Goal: Task Accomplishment & Management: Use online tool/utility

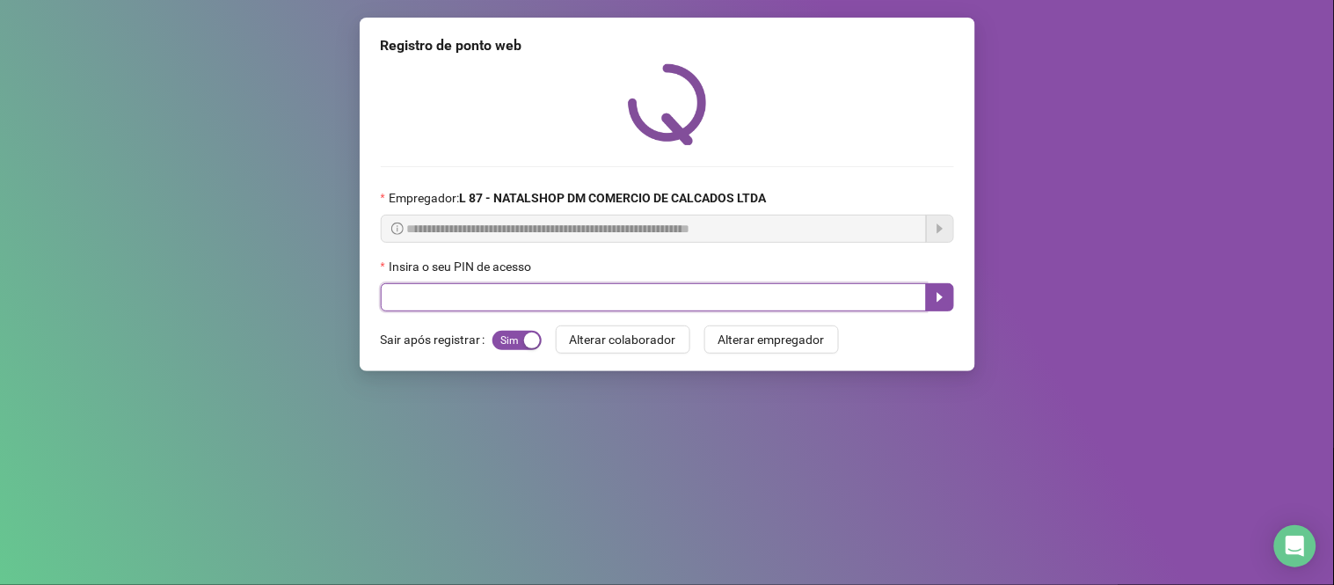
click at [506, 296] on input "text" at bounding box center [654, 297] width 546 height 28
type input "*****"
click at [941, 297] on icon "caret-right" at bounding box center [940, 297] width 14 height 14
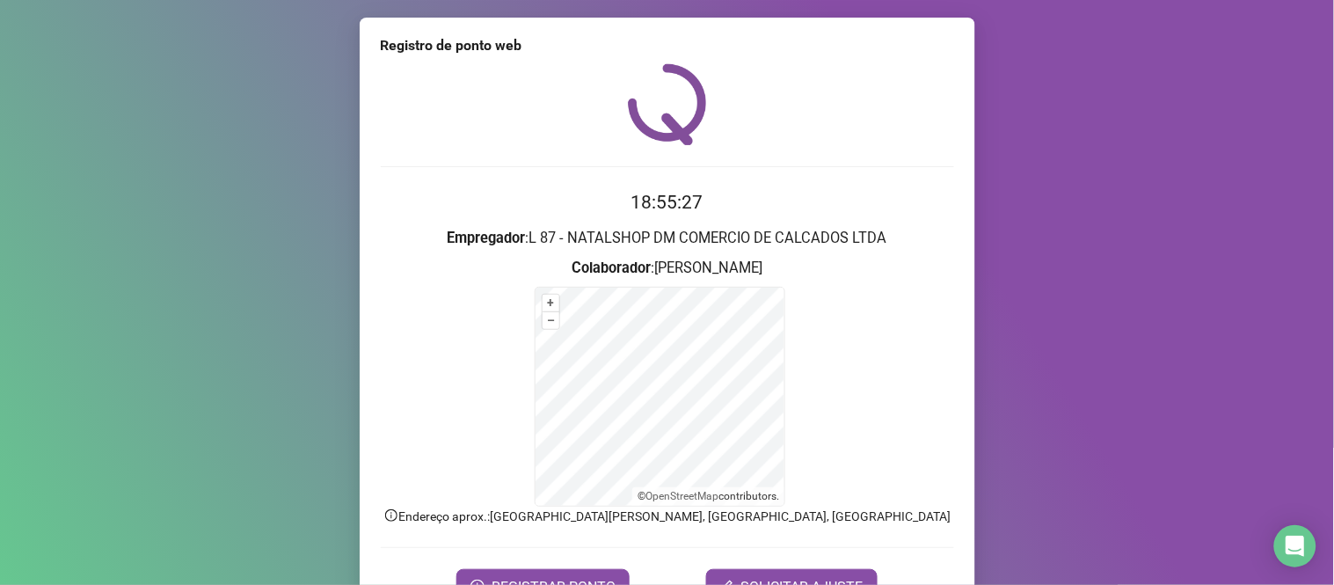
scroll to position [95, 0]
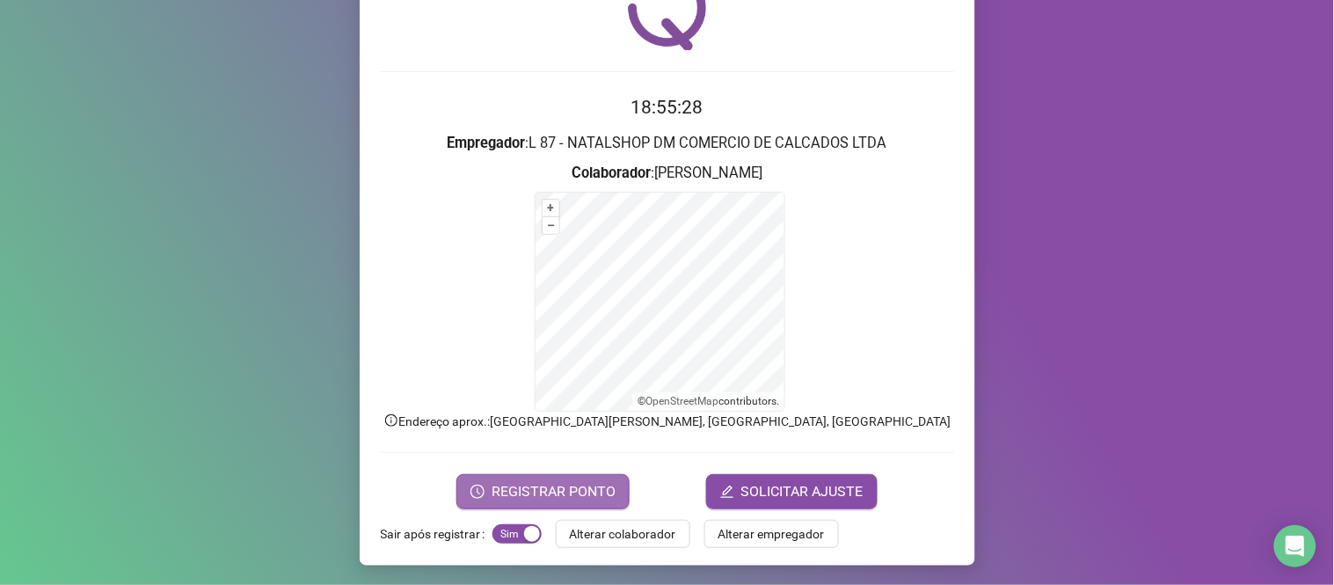
click at [563, 485] on span "REGISTRAR PONTO" at bounding box center [554, 491] width 124 height 21
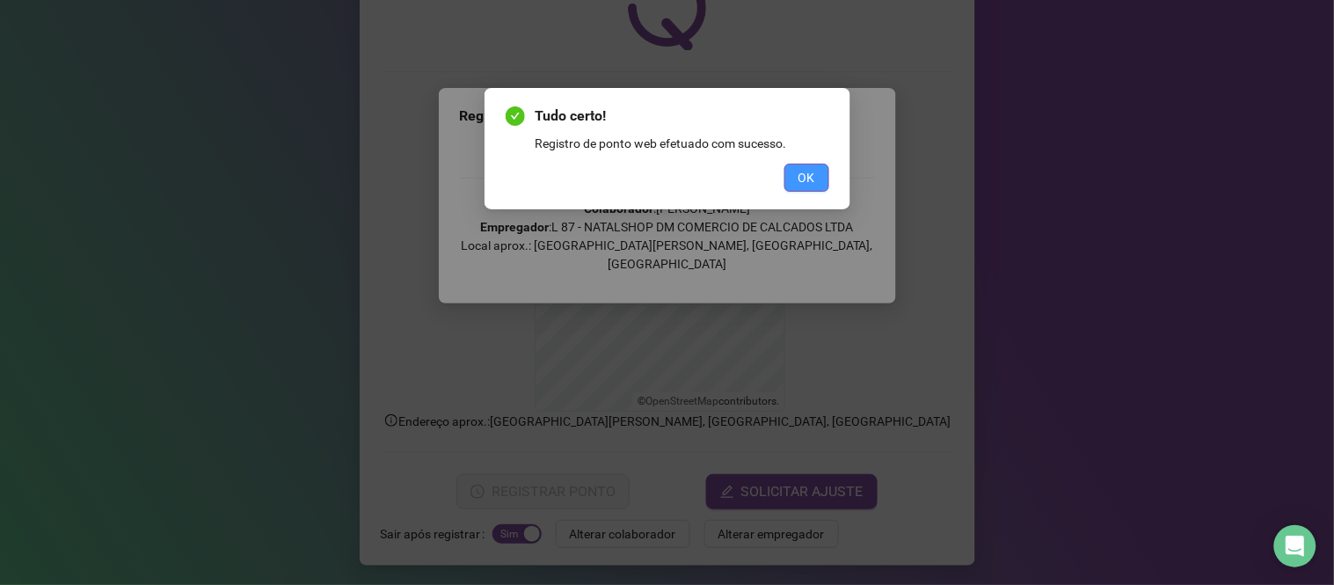
click at [796, 179] on button "OK" at bounding box center [807, 178] width 45 height 28
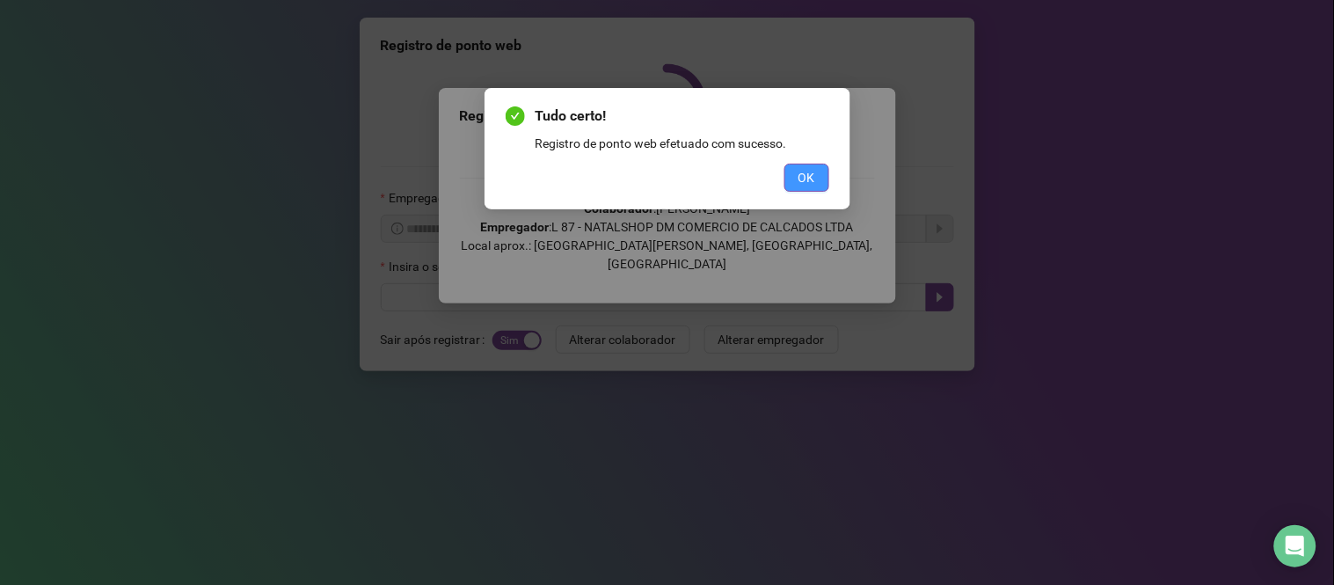
scroll to position [0, 0]
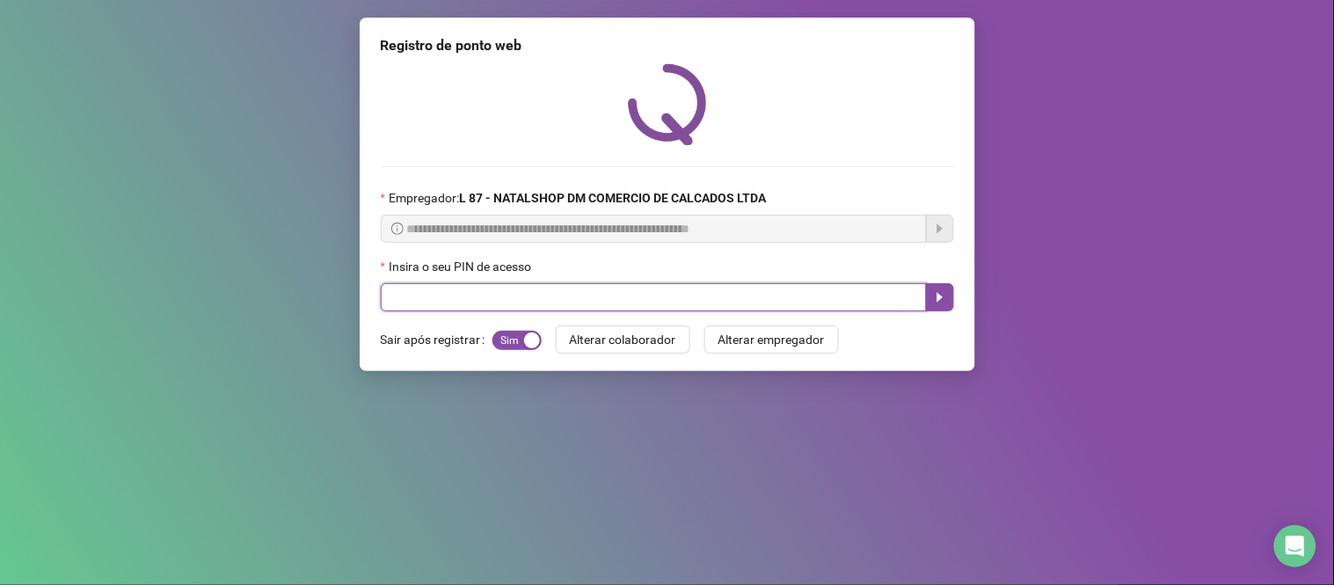
click at [657, 293] on input "text" at bounding box center [654, 297] width 546 height 28
type input "*****"
click at [943, 292] on button "button" at bounding box center [940, 297] width 28 height 28
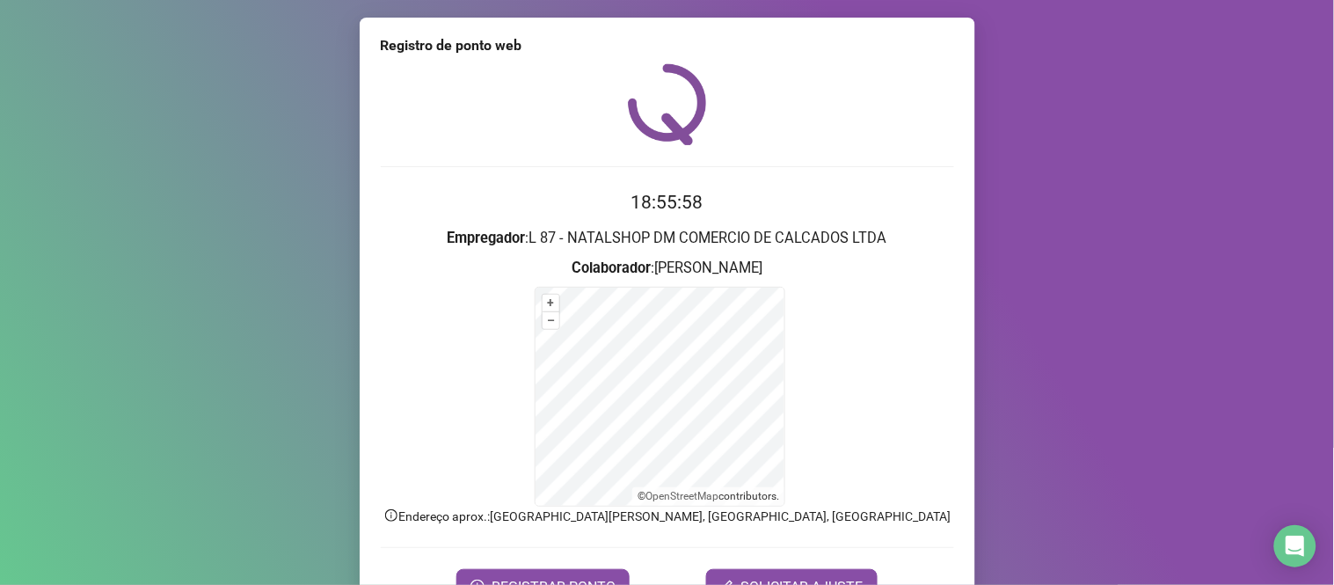
scroll to position [95, 0]
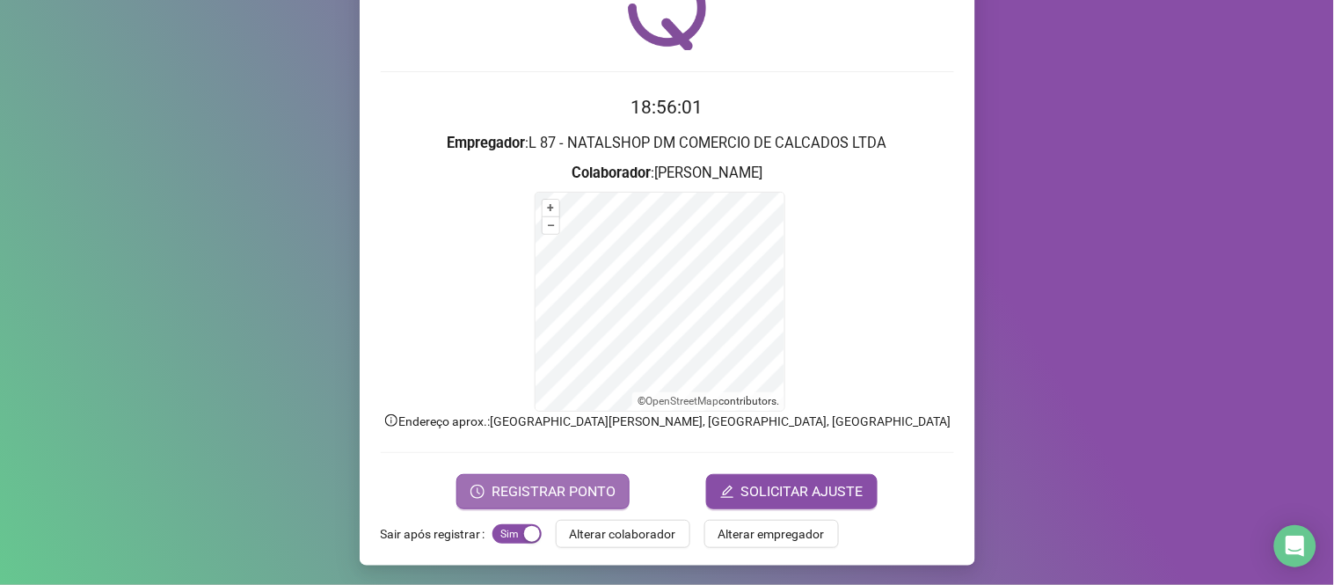
click at [561, 489] on span "REGISTRAR PONTO" at bounding box center [554, 491] width 124 height 21
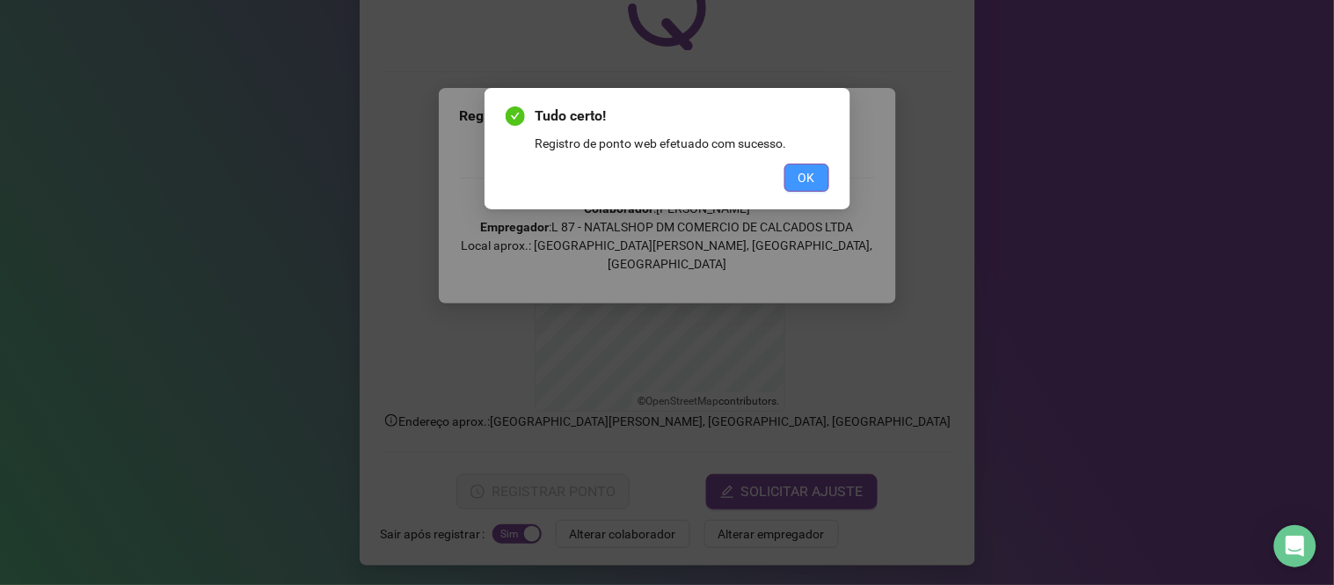
click at [801, 172] on span "OK" at bounding box center [807, 177] width 17 height 19
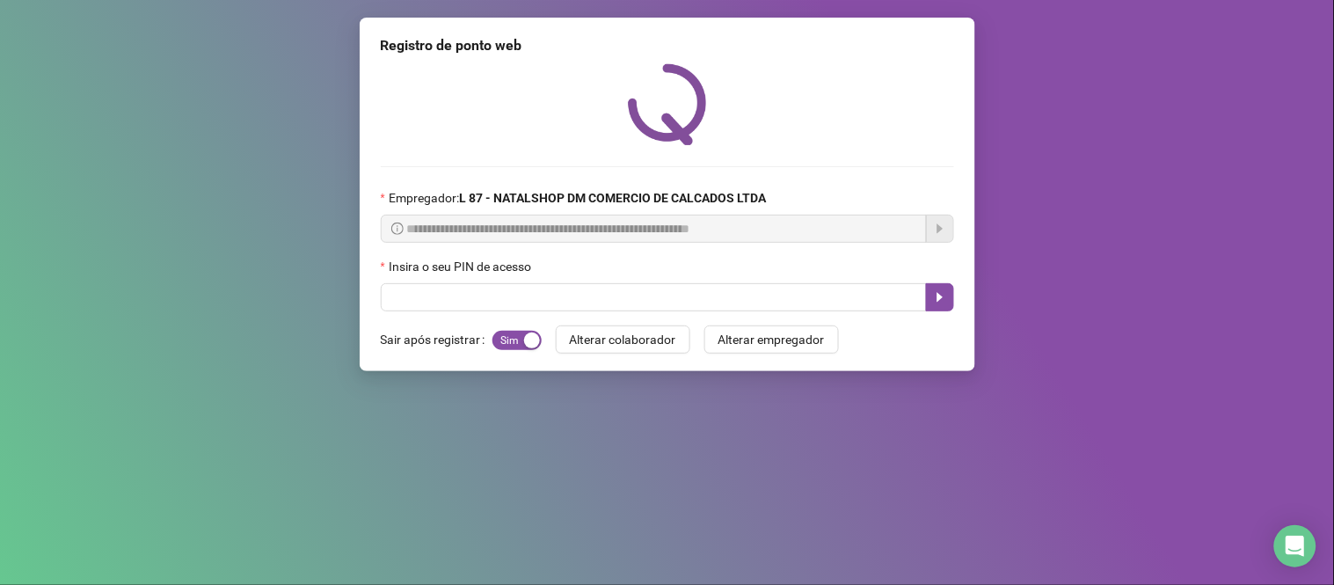
scroll to position [0, 0]
